Goal: Find specific page/section: Find specific page/section

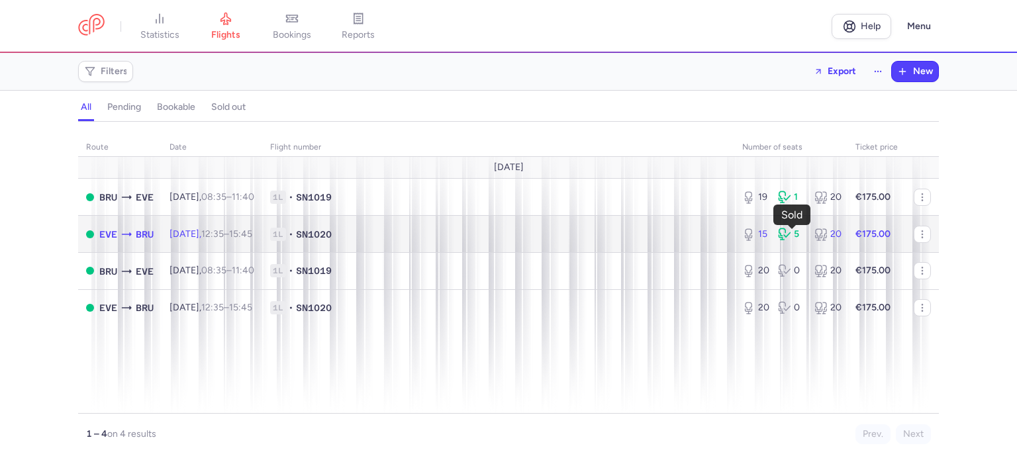
click at [794, 238] on div "5" at bounding box center [790, 234] width 25 height 13
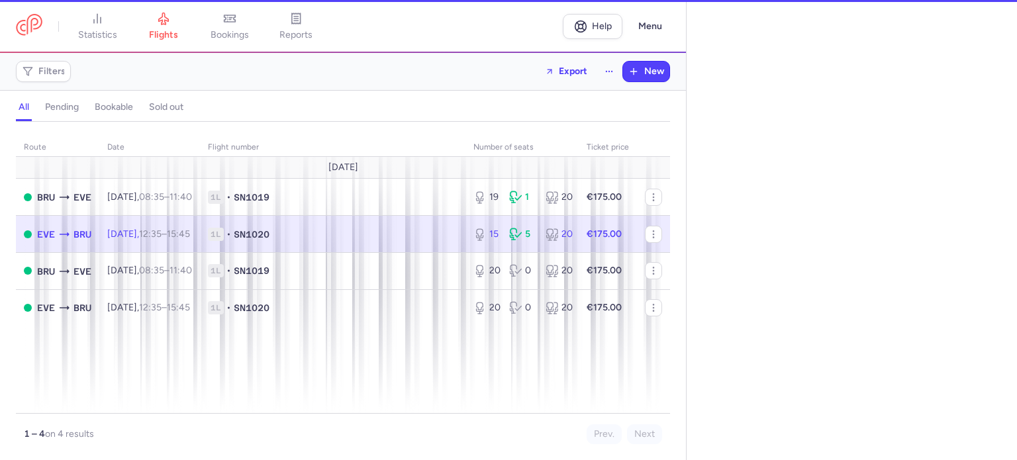
select select "days"
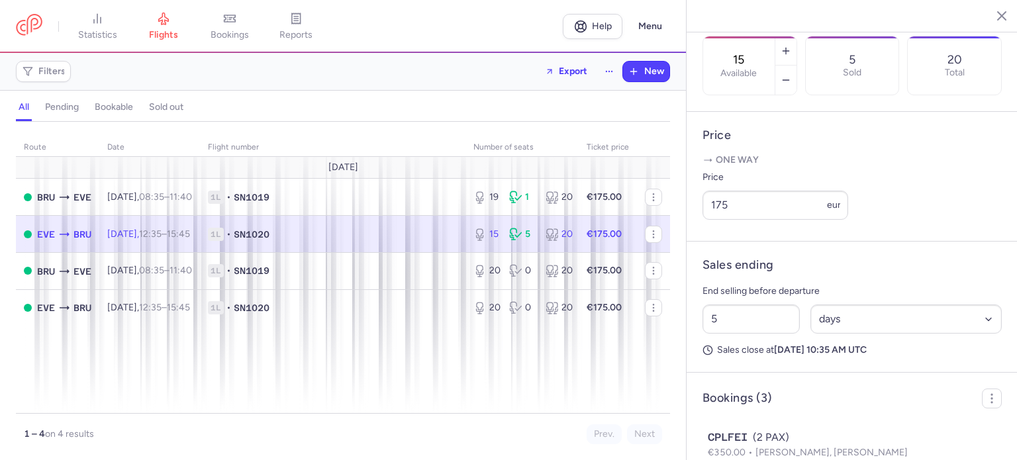
scroll to position [590, 0]
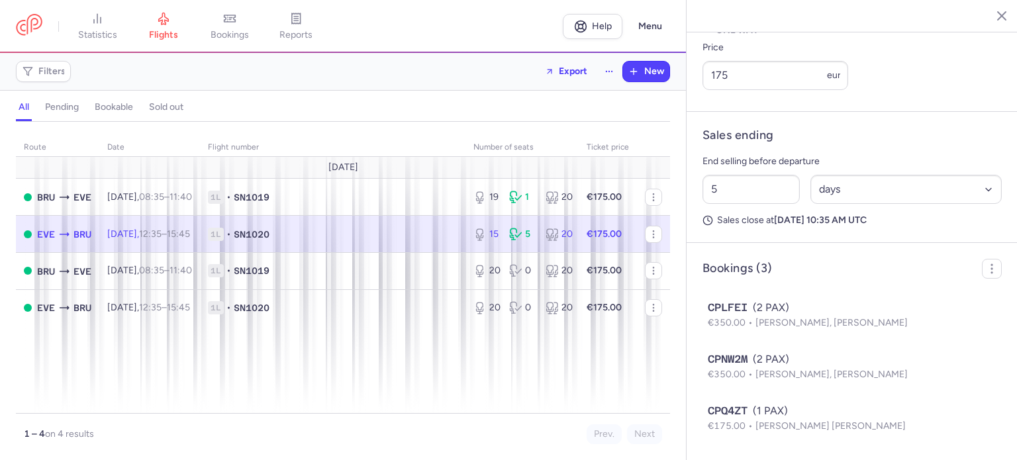
click at [989, 17] on line "button" at bounding box center [992, 15] width 7 height 7
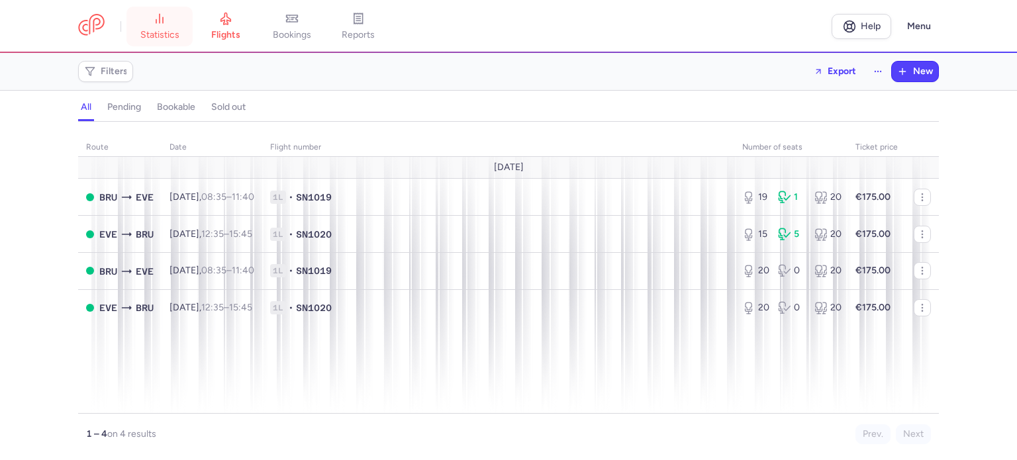
click at [168, 30] on span "statistics" at bounding box center [159, 35] width 39 height 12
